Goal: Information Seeking & Learning: Understand process/instructions

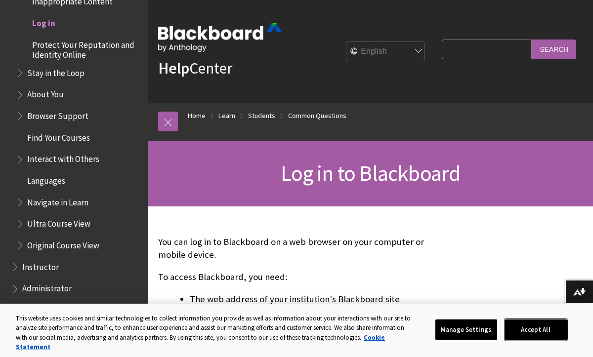
click at [530, 334] on button "Accept All" at bounding box center [536, 330] width 62 height 21
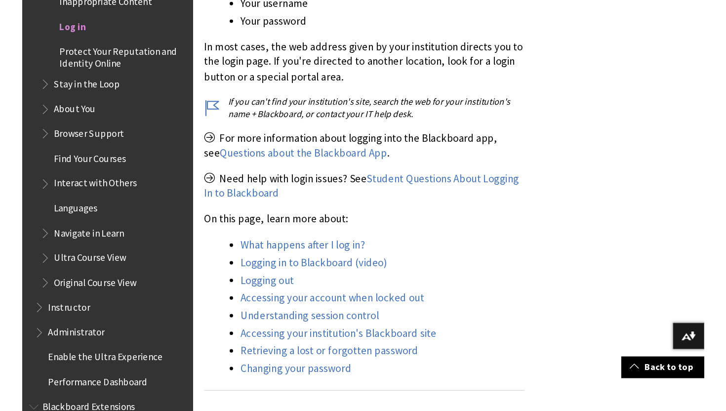
scroll to position [316, 0]
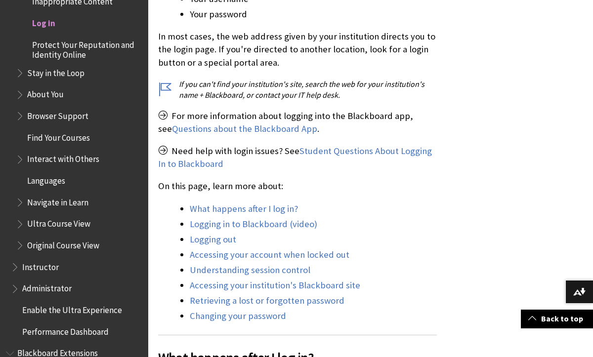
click at [50, 23] on span "Log in" at bounding box center [43, 21] width 23 height 13
click at [42, 23] on span "Log in" at bounding box center [43, 21] width 23 height 13
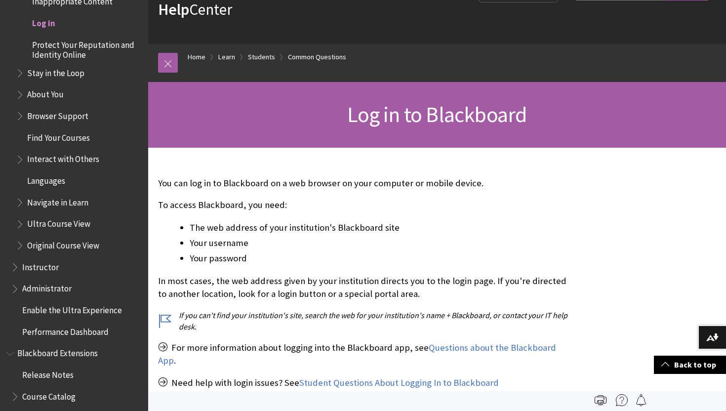
scroll to position [0, 0]
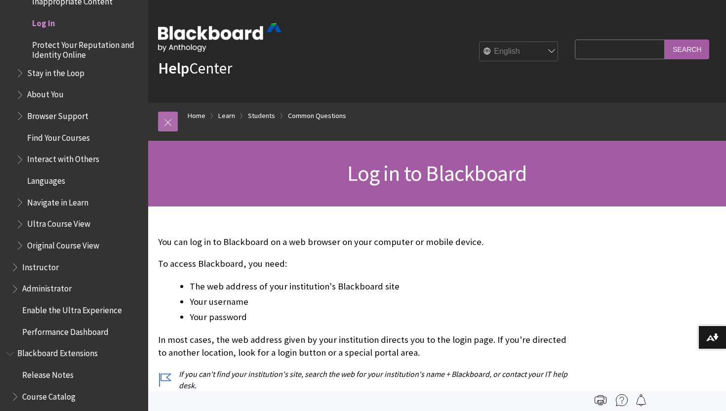
click at [170, 119] on link at bounding box center [168, 122] width 20 height 20
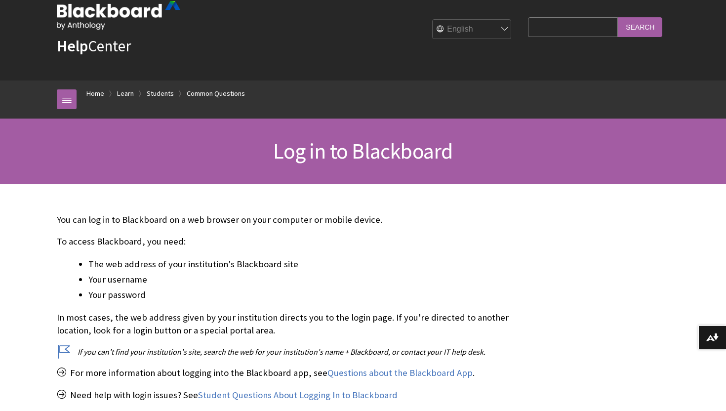
scroll to position [23, 0]
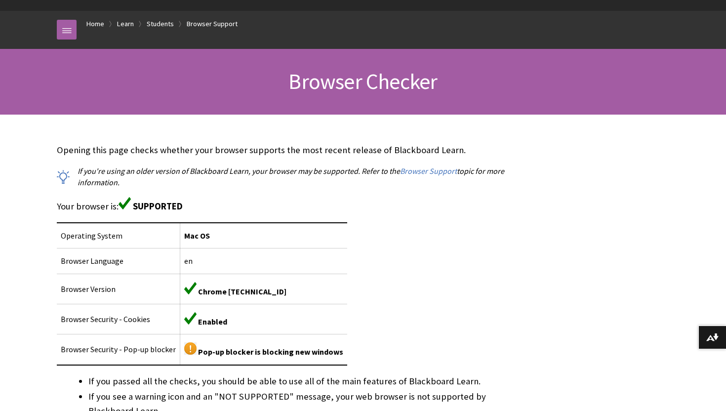
scroll to position [93, 0]
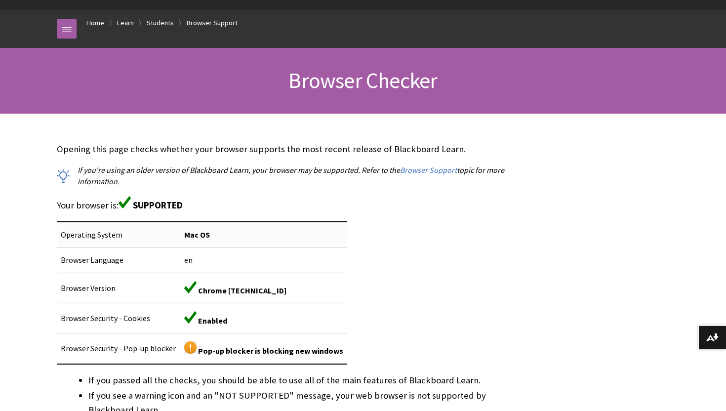
click at [198, 236] on span "Mac OS" at bounding box center [197, 235] width 26 height 10
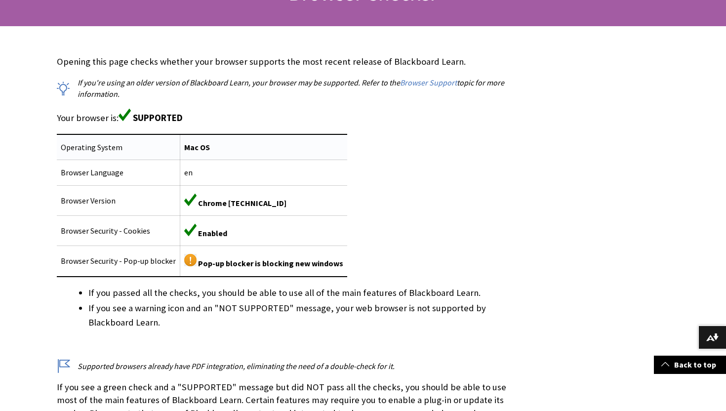
scroll to position [184, 0]
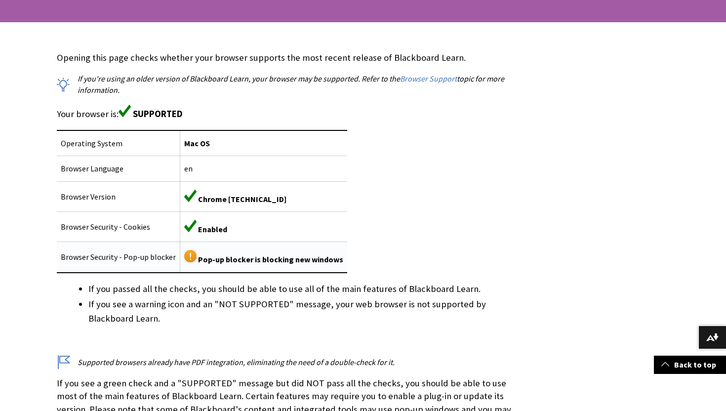
click at [216, 254] on td "Pop-up blocker is blocking new windows" at bounding box center [263, 257] width 167 height 31
click at [172, 257] on td "Browser Security - Pop-up blocker" at bounding box center [119, 257] width 124 height 31
click at [186, 257] on img at bounding box center [190, 256] width 12 height 12
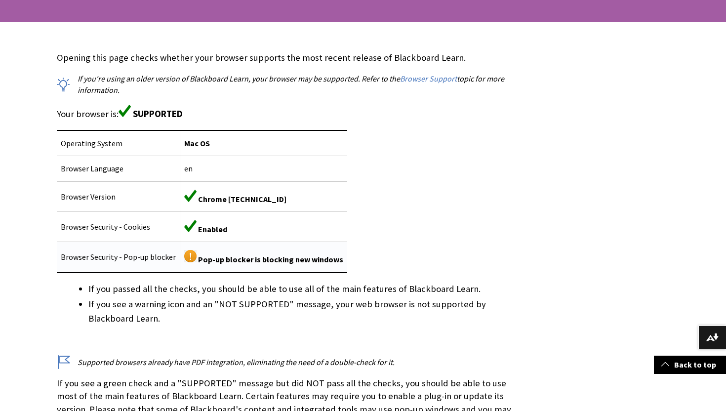
click at [186, 257] on img at bounding box center [190, 256] width 12 height 12
